Goal: Task Accomplishment & Management: Manage account settings

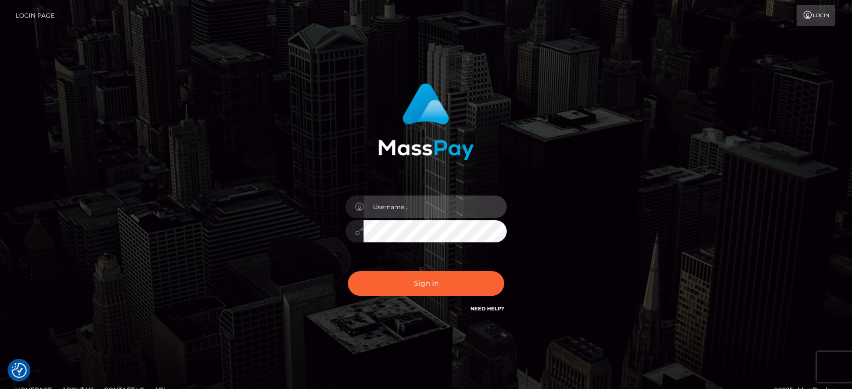
click at [395, 199] on input "text" at bounding box center [435, 207] width 143 height 23
paste input "Glenn.B2"
type input "Glenn.B2"
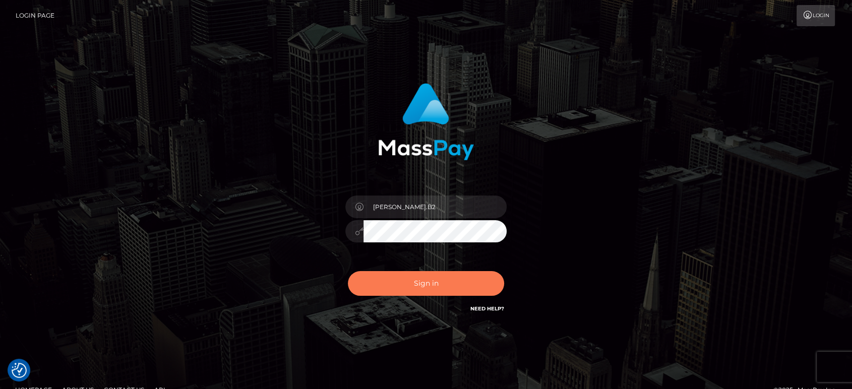
click at [452, 278] on button "Sign in" at bounding box center [426, 283] width 156 height 25
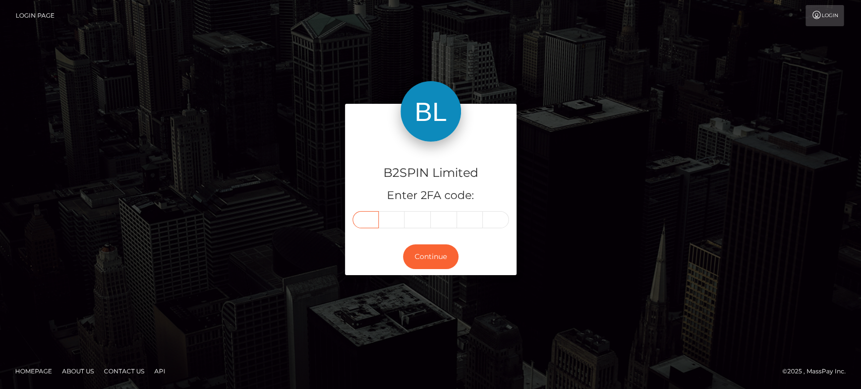
click at [364, 219] on input "text" at bounding box center [366, 219] width 26 height 17
paste input "6"
type input "6"
type input "2"
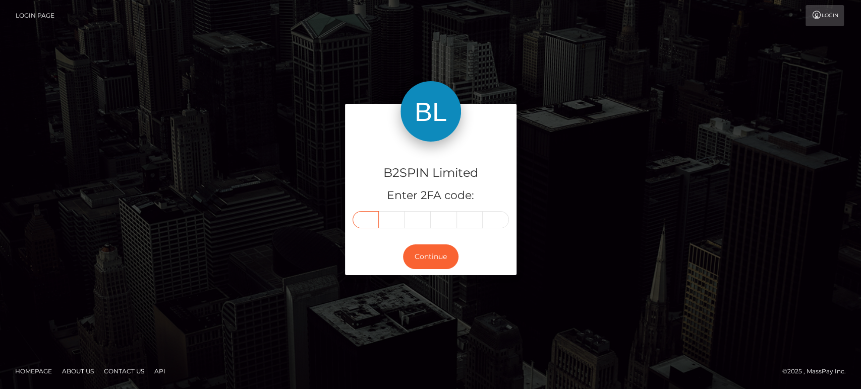
type input "0"
type input "3"
type input "2"
